Goal: Navigation & Orientation: Find specific page/section

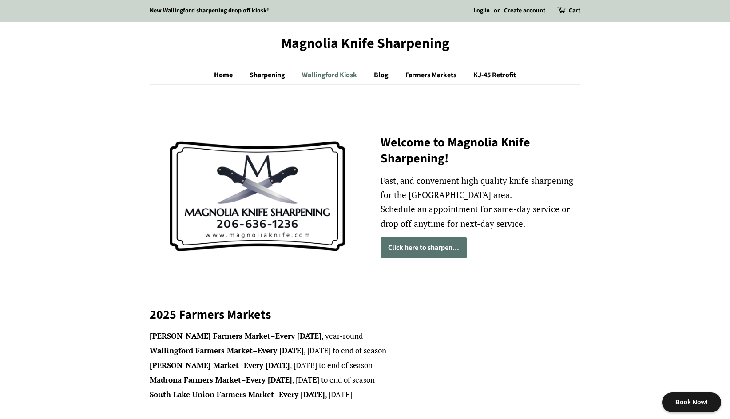
click at [328, 75] on link "Wallingford Kiosk" at bounding box center [330, 75] width 71 height 18
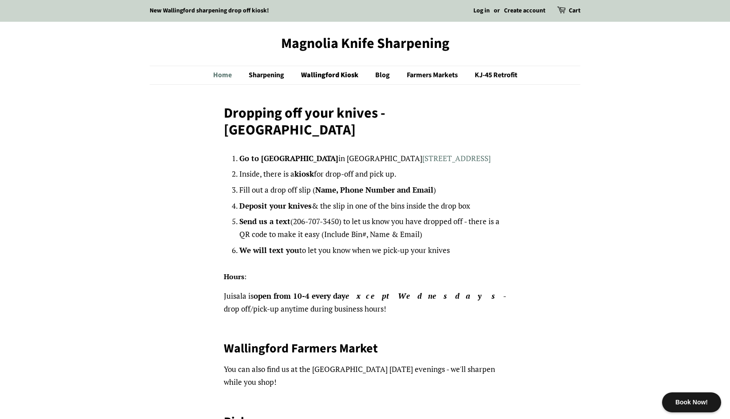
click at [223, 77] on link "Home" at bounding box center [227, 75] width 28 height 18
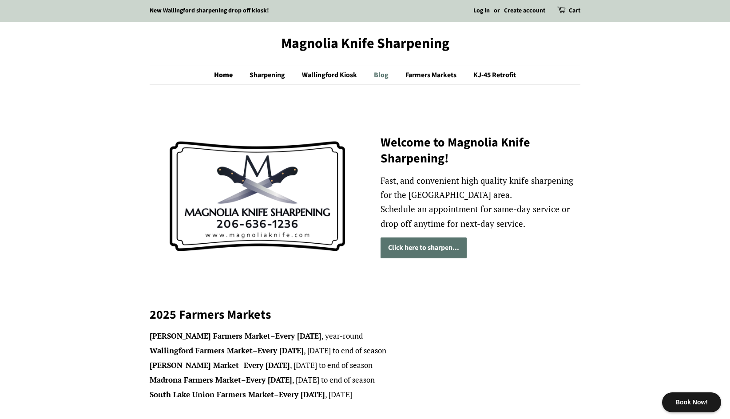
click at [388, 76] on link "Blog" at bounding box center [382, 75] width 30 height 18
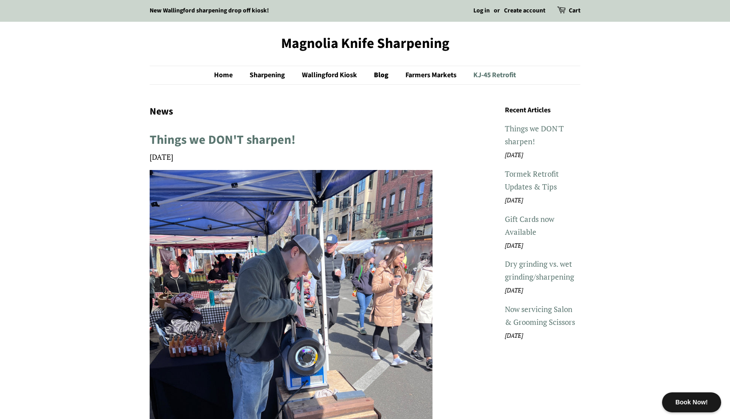
click at [494, 76] on link "KJ-45 Retrofit" at bounding box center [491, 75] width 49 height 18
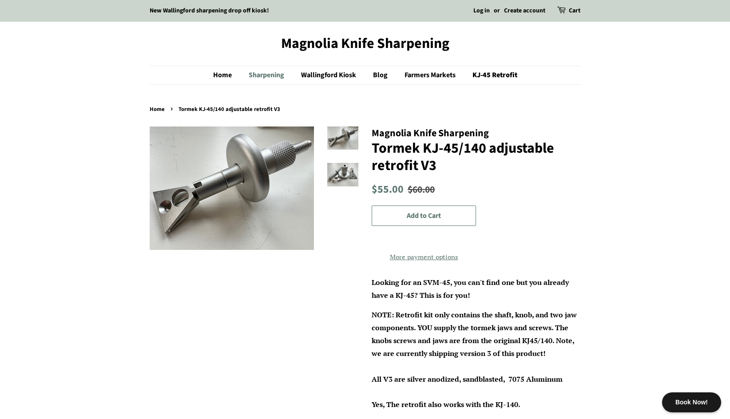
click at [273, 77] on link "Sharpening" at bounding box center [267, 75] width 51 height 18
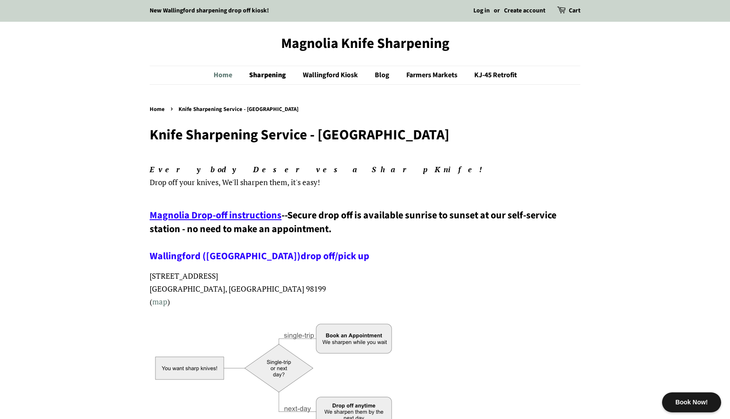
click at [219, 72] on link "Home" at bounding box center [228, 75] width 28 height 18
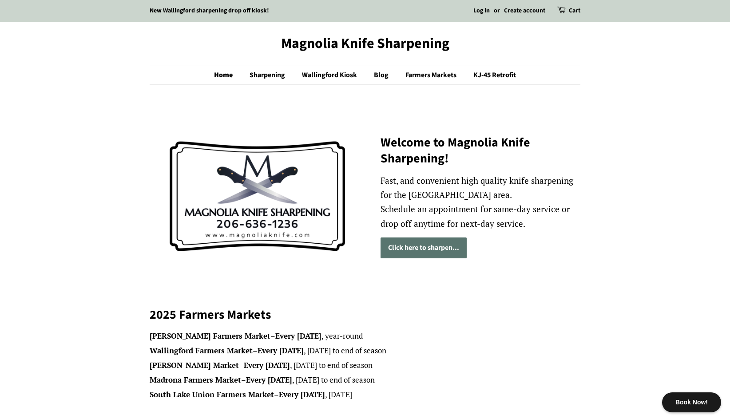
click at [431, 250] on link "Click here to sharpen..." at bounding box center [424, 248] width 86 height 21
